Goal: Task Accomplishment & Management: Use online tool/utility

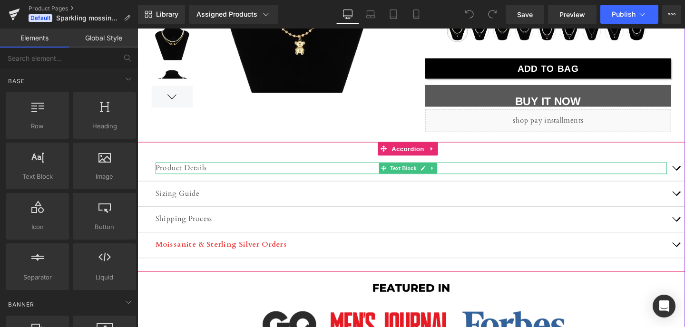
scroll to position [216, 0]
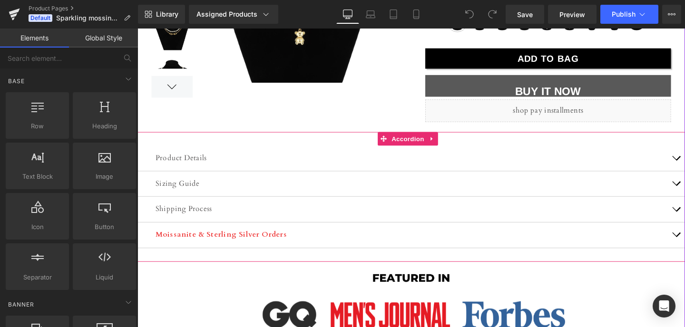
click at [208, 163] on p "Product Details" at bounding box center [424, 165] width 537 height 12
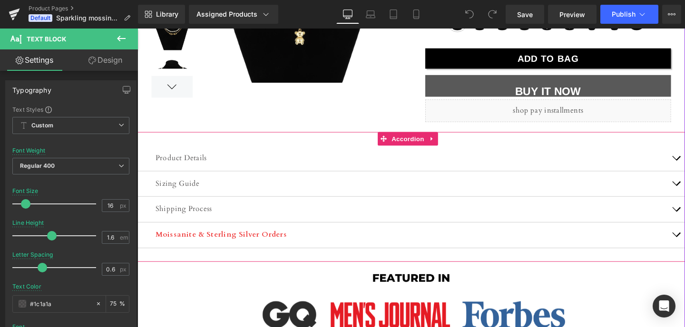
scroll to position [0, 0]
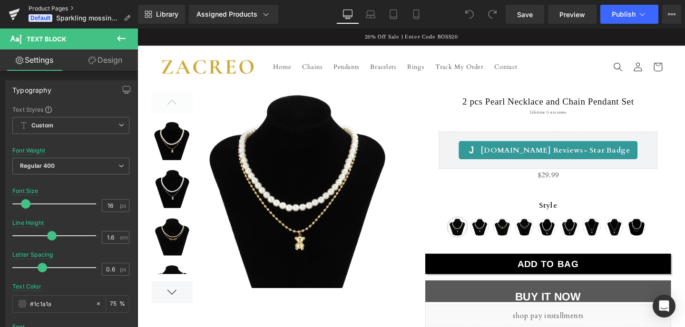
click at [68, 8] on link "Product Pages" at bounding box center [83, 9] width 109 height 8
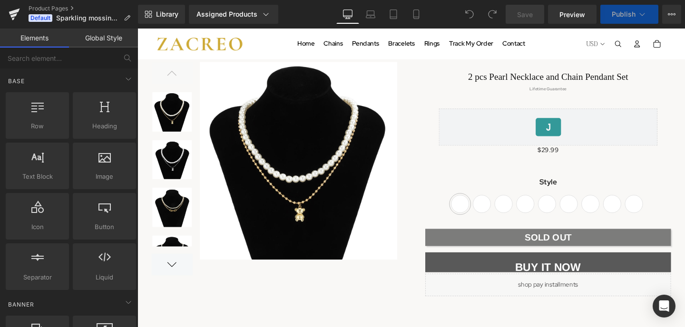
click at [629, 19] on button "Publish" at bounding box center [629, 14] width 58 height 19
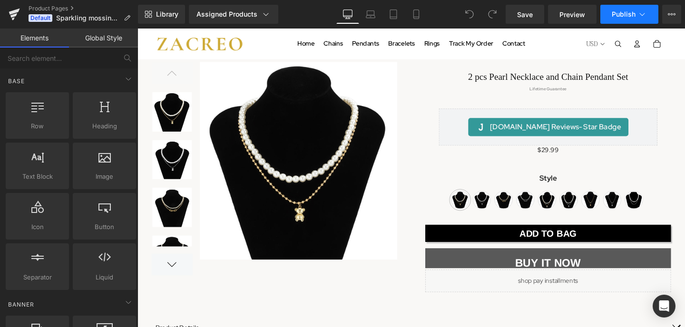
click at [629, 19] on button "Publish" at bounding box center [629, 14] width 58 height 19
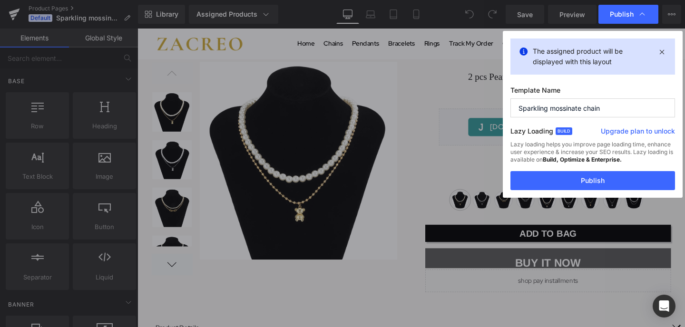
click at [629, 19] on span "Publish" at bounding box center [627, 15] width 37 height 10
